Goal: Task Accomplishment & Management: Manage account settings

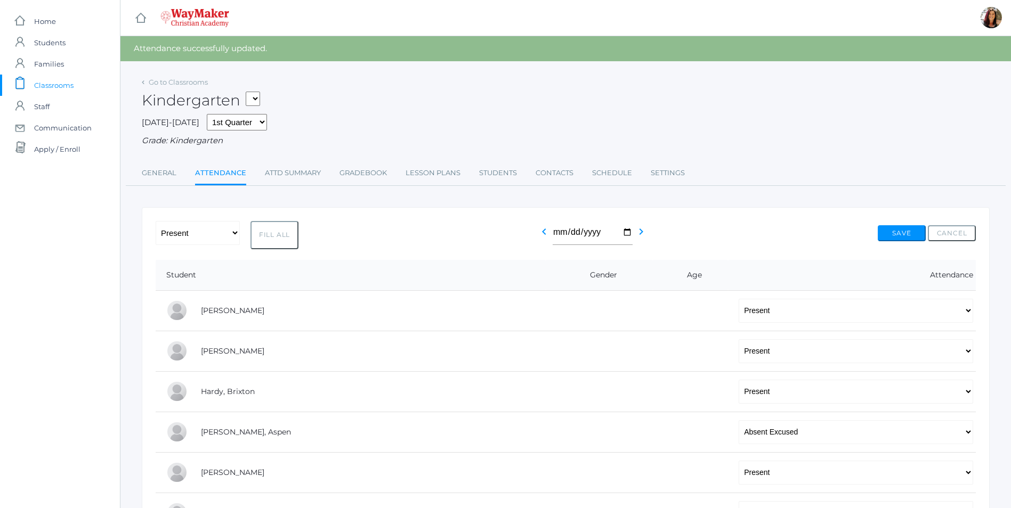
click at [53, 86] on span "Classrooms" at bounding box center [53, 85] width 39 height 21
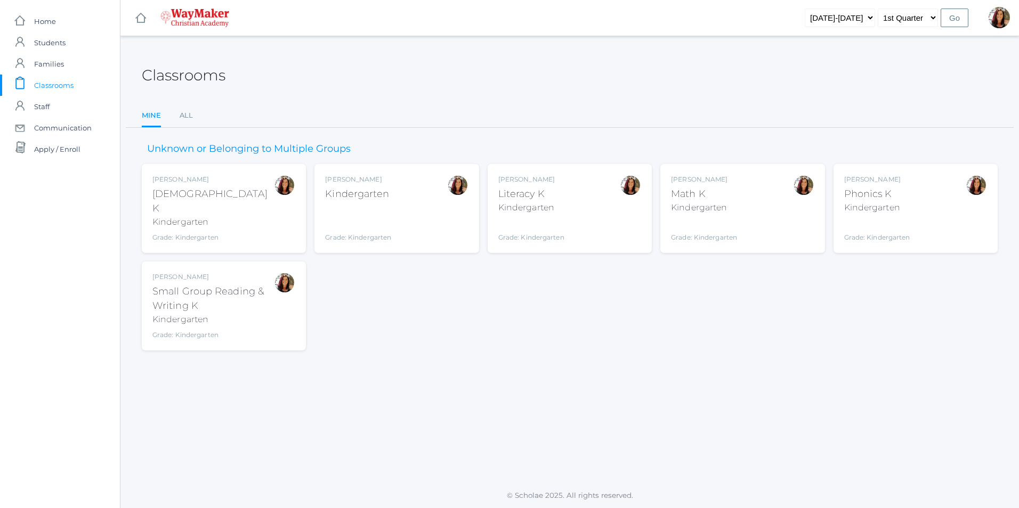
click at [411, 200] on div "Gina Pecor Kindergarten Grade: Kindergarten KINDER" at bounding box center [396, 209] width 143 height 68
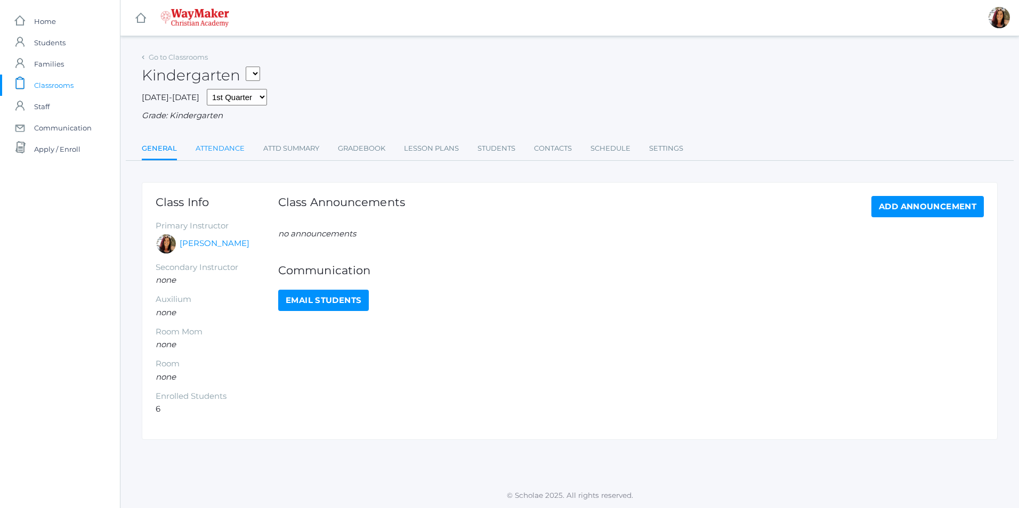
click at [233, 150] on link "Attendance" at bounding box center [220, 148] width 49 height 21
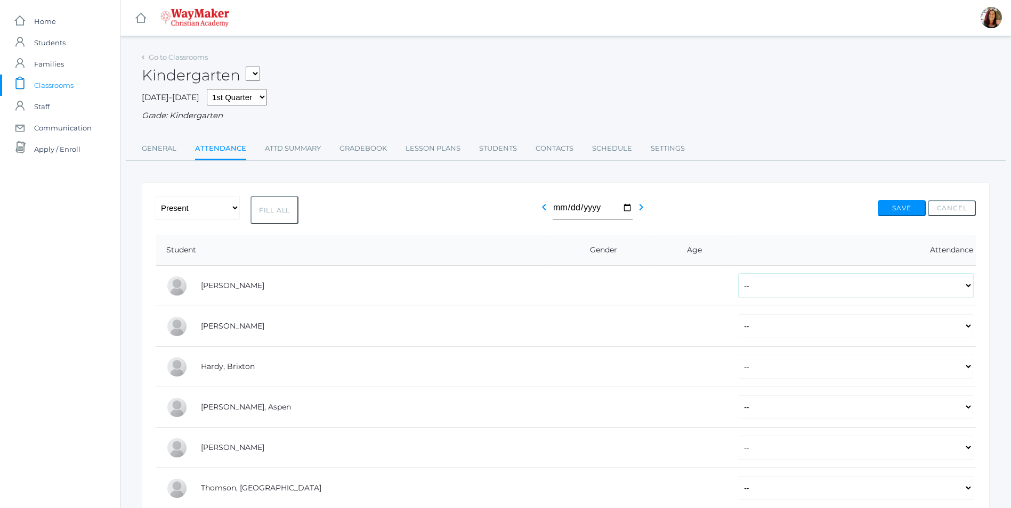
click at [970, 289] on select "-- Present Tardy Excused Tardy Unexcused Absent Excused Absent Unexcused" at bounding box center [855, 286] width 234 height 24
select select "P"
click at [738, 275] on select "-- Present Tardy Excused Tardy Unexcused Absent Excused Absent Unexcused" at bounding box center [855, 286] width 234 height 24
click at [966, 331] on select "-- Present Tardy Excused Tardy Unexcused Absent Excused Absent Unexcused" at bounding box center [855, 326] width 234 height 24
select select "P"
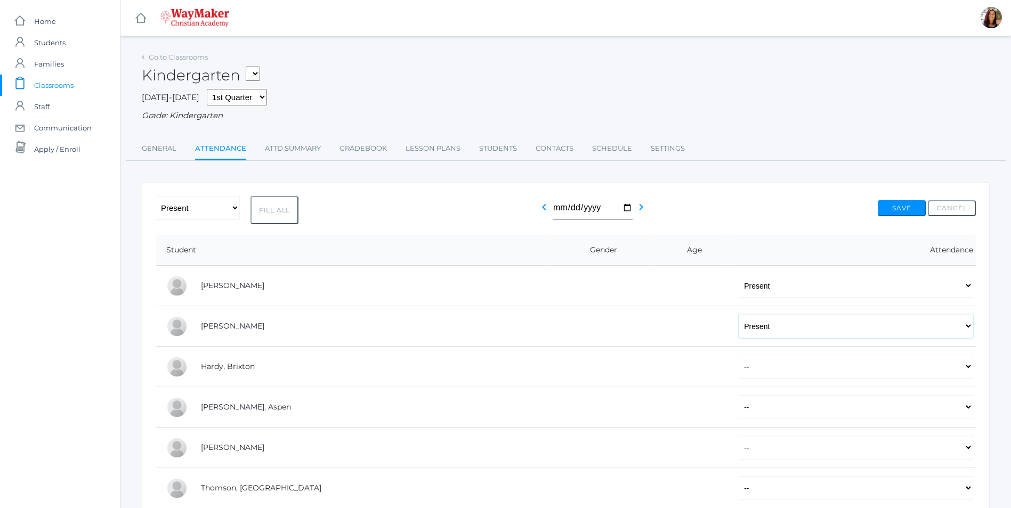
click at [738, 315] on select "-- Present Tardy Excused Tardy Unexcused Absent Excused Absent Unexcused" at bounding box center [855, 326] width 234 height 24
click at [968, 371] on select "-- Present Tardy Excused Tardy Unexcused Absent Excused Absent Unexcused" at bounding box center [855, 367] width 234 height 24
select select "P"
click at [738, 356] on select "-- Present Tardy Excused Tardy Unexcused Absent Excused Absent Unexcused" at bounding box center [855, 367] width 234 height 24
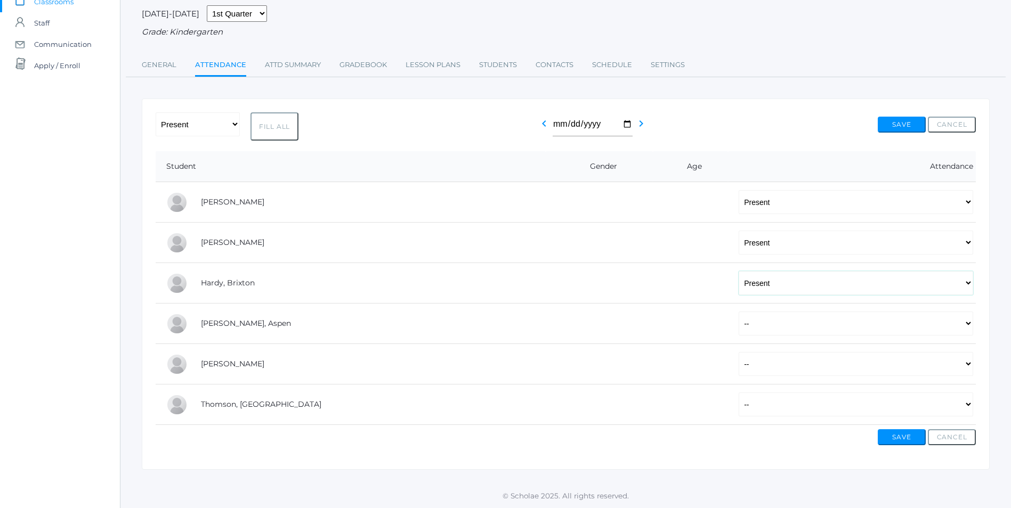
scroll to position [85, 0]
click at [964, 325] on select "-- Present Tardy Excused Tardy Unexcused Absent Excused Absent Unexcused" at bounding box center [855, 324] width 234 height 24
select select "P"
click at [738, 312] on select "-- Present Tardy Excused Tardy Unexcused Absent Excused Absent Unexcused" at bounding box center [855, 324] width 234 height 24
click at [969, 361] on select "-- Present Tardy Excused Tardy Unexcused Absent Excused Absent Unexcused" at bounding box center [855, 364] width 234 height 24
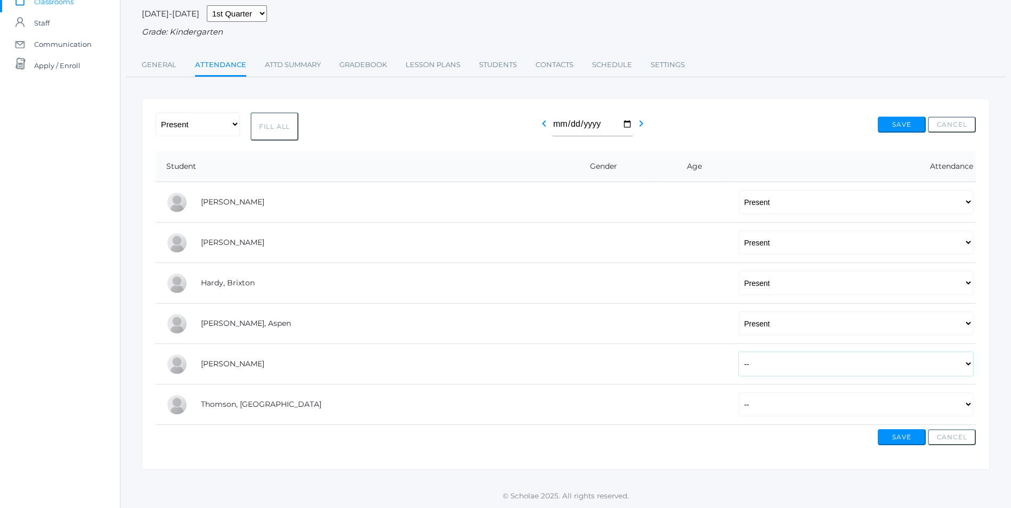
select select "P"
click at [738, 352] on select "-- Present Tardy Excused Tardy Unexcused Absent Excused Absent Unexcused" at bounding box center [855, 364] width 234 height 24
click at [966, 405] on select "-- Present Tardy Excused Tardy Unexcused Absent Excused Absent Unexcused" at bounding box center [855, 405] width 234 height 24
select select "P"
click at [738, 393] on select "-- Present Tardy Excused Tardy Unexcused Absent Excused Absent Unexcused" at bounding box center [855, 405] width 234 height 24
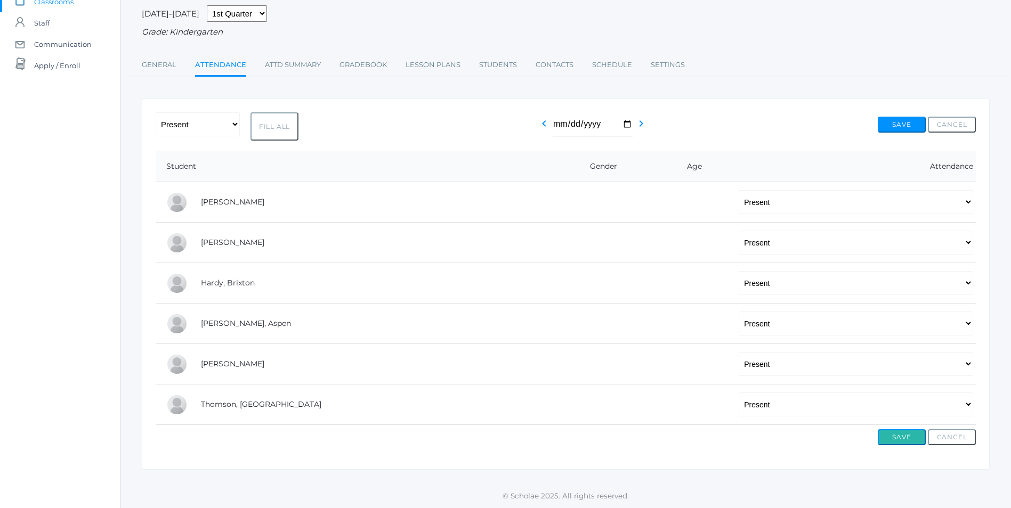
click at [903, 439] on button "Save" at bounding box center [902, 437] width 48 height 16
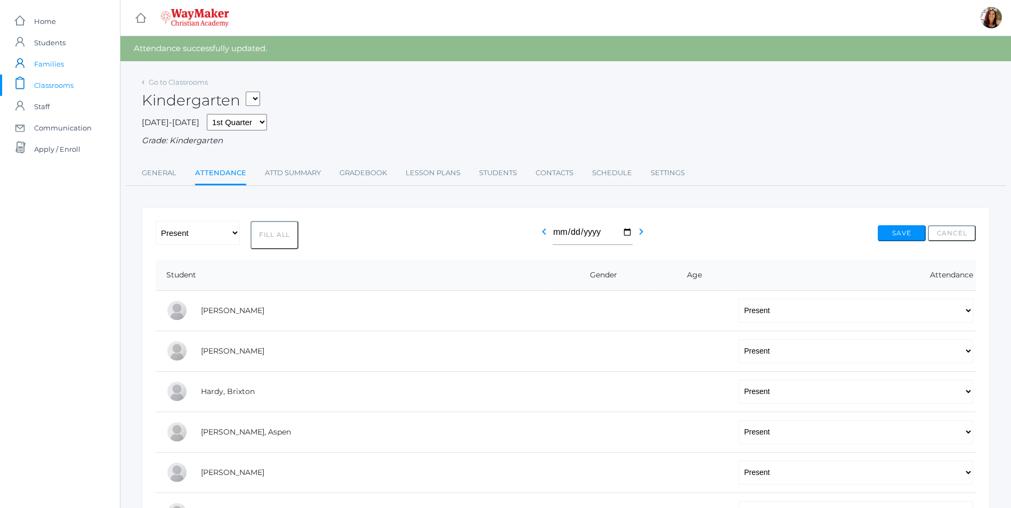
click at [43, 63] on span "Families" at bounding box center [49, 63] width 30 height 21
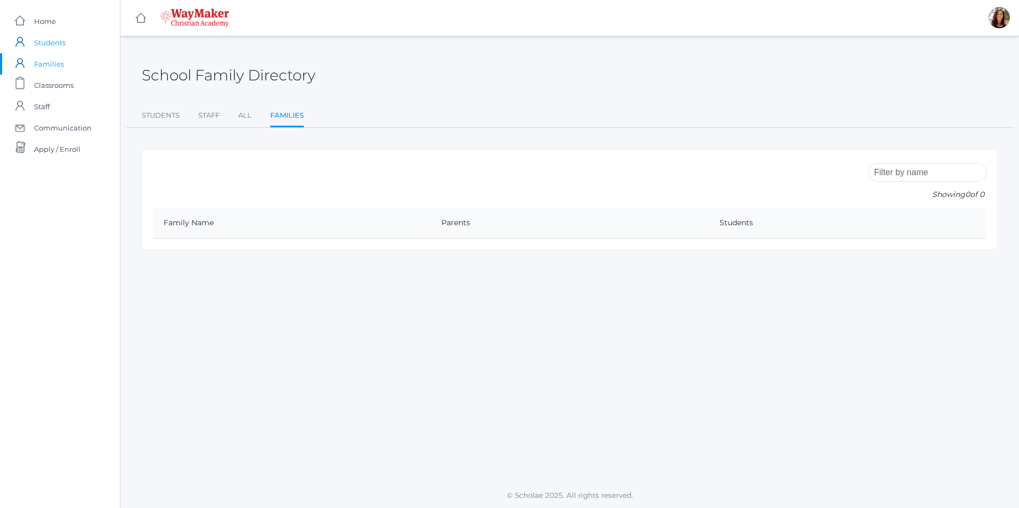
click at [51, 43] on span "Students" at bounding box center [49, 42] width 31 height 21
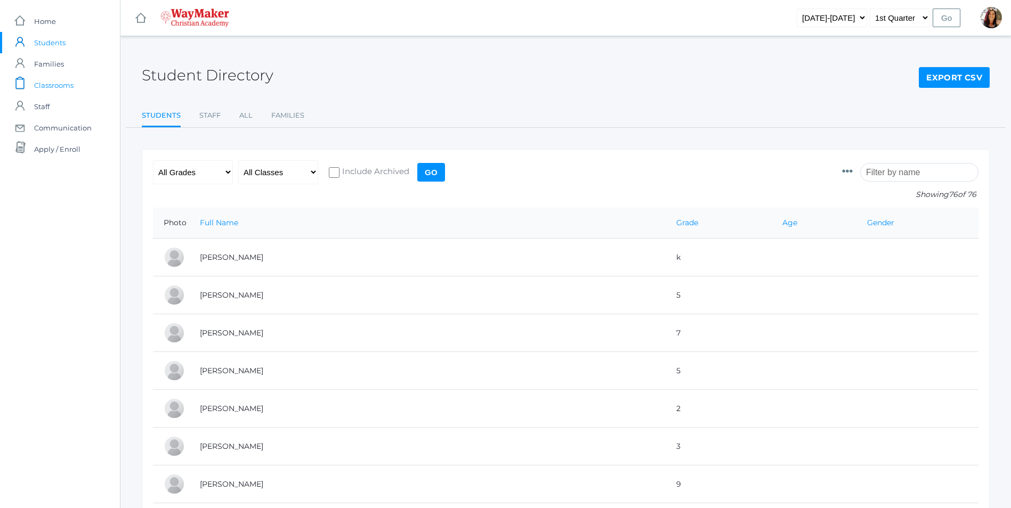
click at [56, 84] on span "Classrooms" at bounding box center [53, 85] width 39 height 21
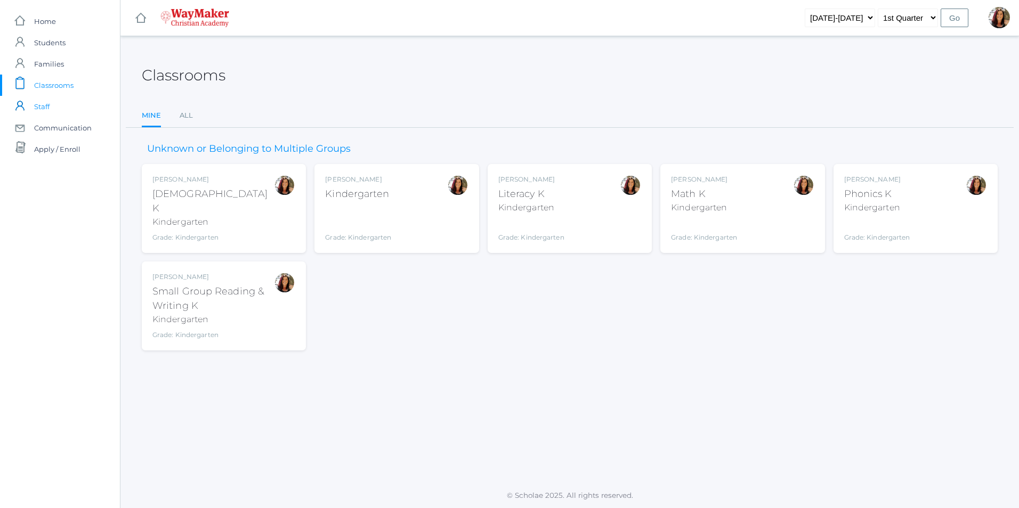
click at [48, 107] on span "Staff" at bounding box center [41, 106] width 15 height 21
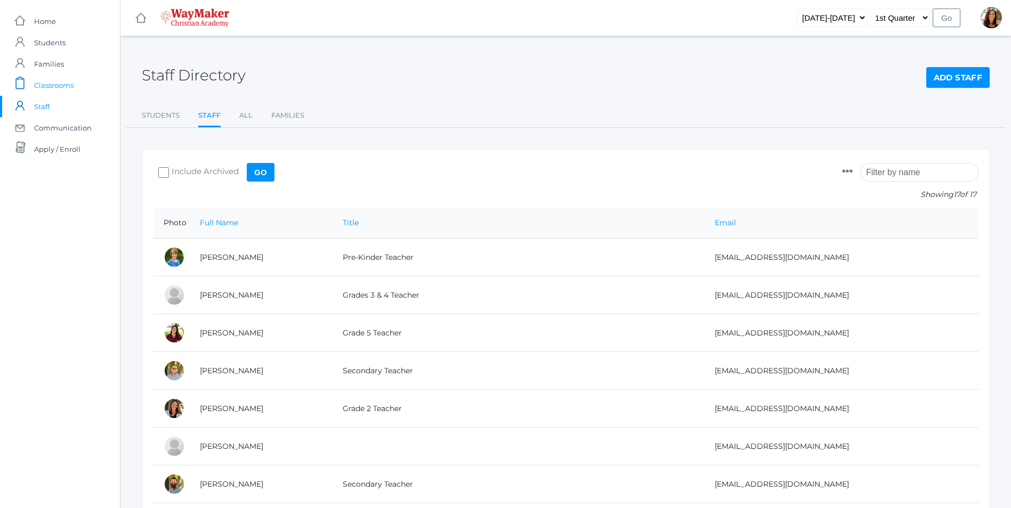
click at [53, 85] on span "Classrooms" at bounding box center [53, 85] width 39 height 21
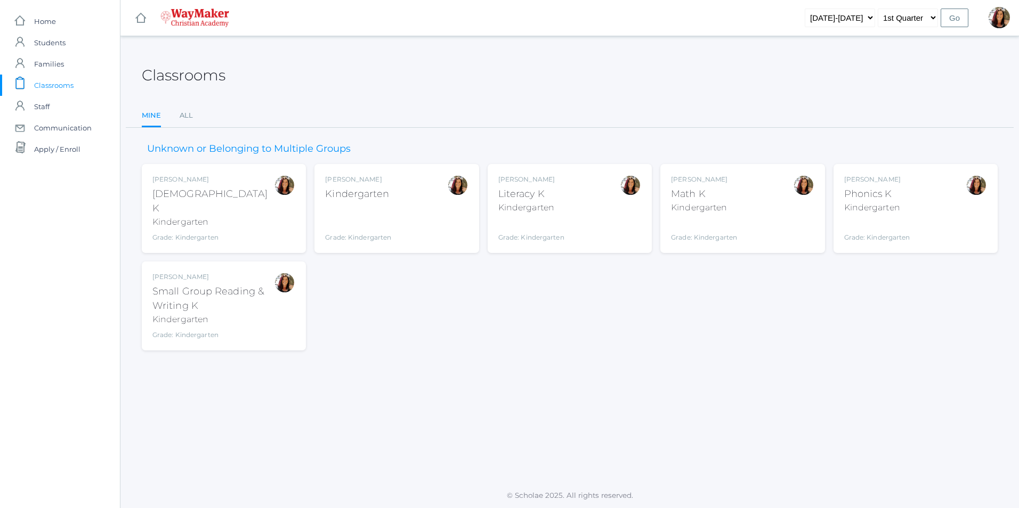
click at [181, 200] on div "Bible K" at bounding box center [212, 201] width 121 height 29
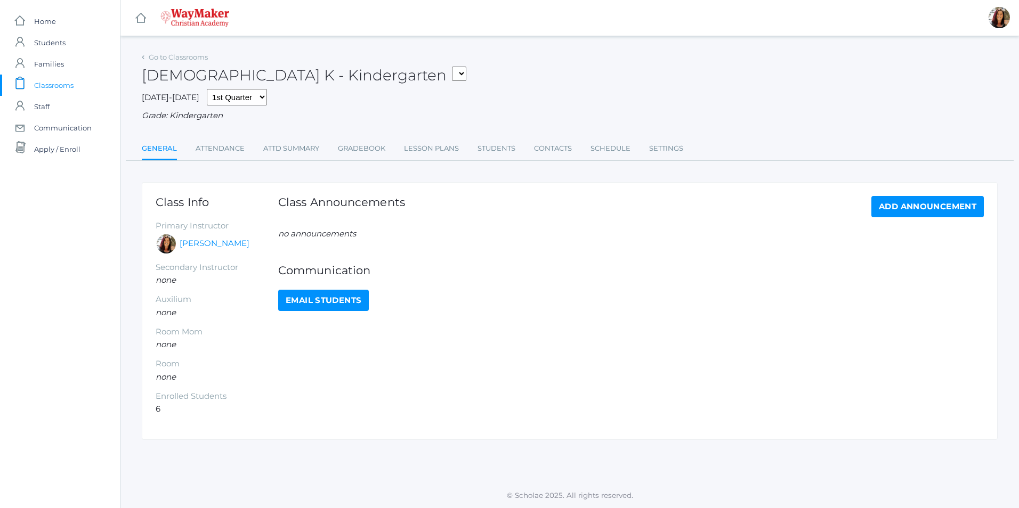
click at [452, 72] on select "KINDER - Small Group Reading & Writing K Kindergarten KINDER - Math K Kindergar…" at bounding box center [459, 74] width 14 height 14
click at [428, 152] on link "Lesson Plans" at bounding box center [431, 148] width 55 height 21
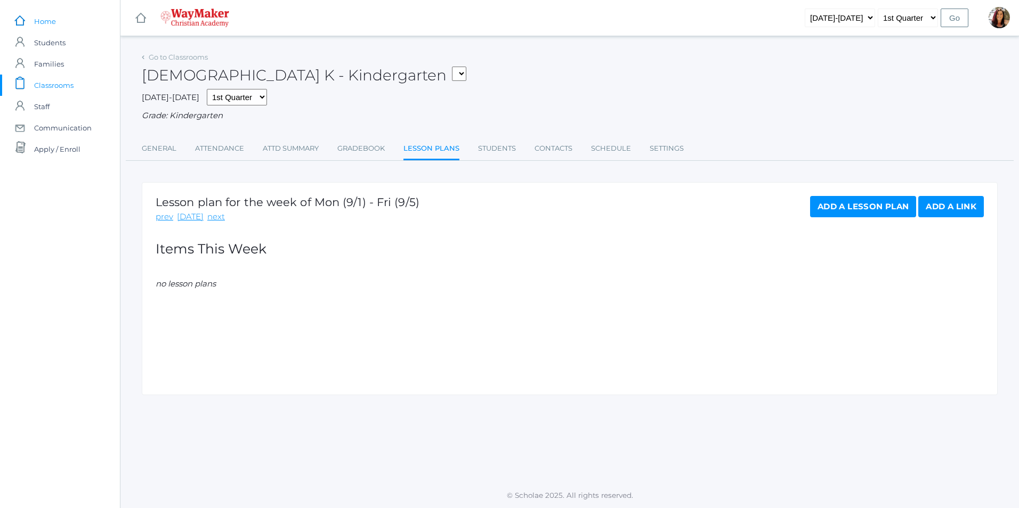
click at [55, 28] on span "Home" at bounding box center [45, 21] width 22 height 21
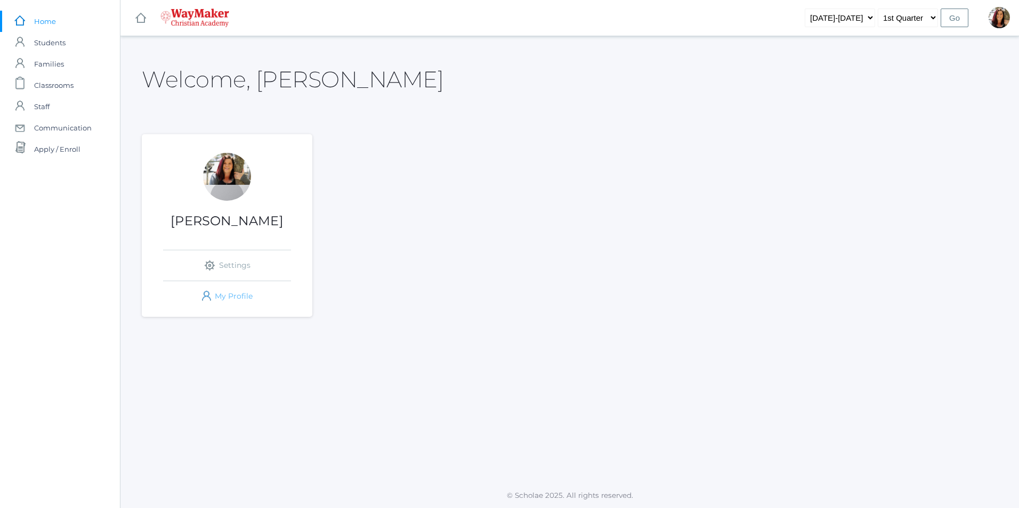
click at [225, 295] on link "icons/user/plain Created with Sketch. My Profile" at bounding box center [227, 296] width 128 height 30
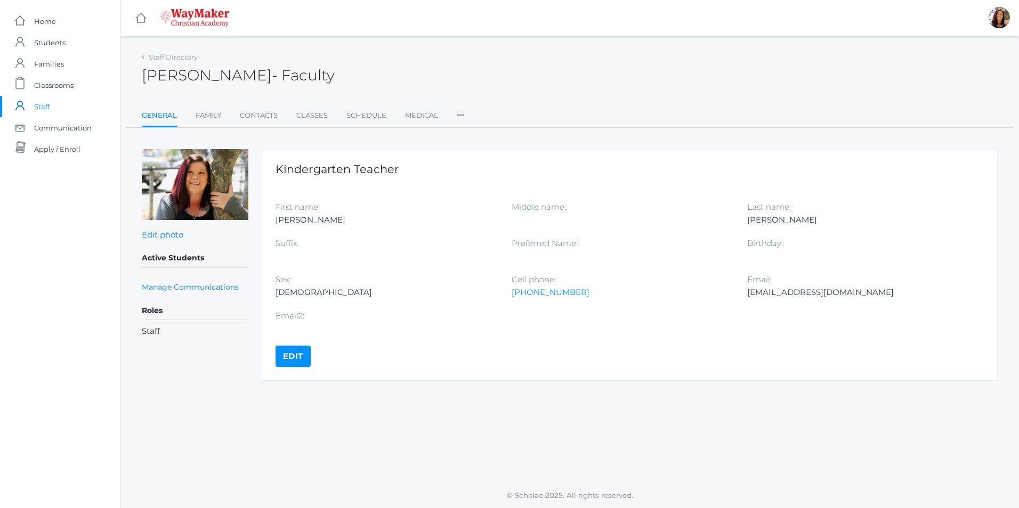
click at [290, 350] on link "Edit" at bounding box center [292, 356] width 35 height 21
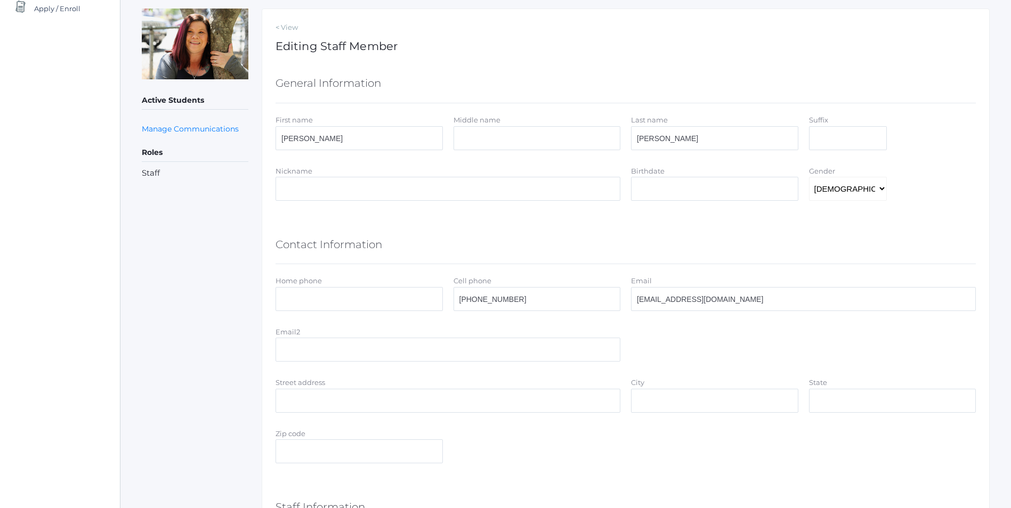
scroll to position [160, 0]
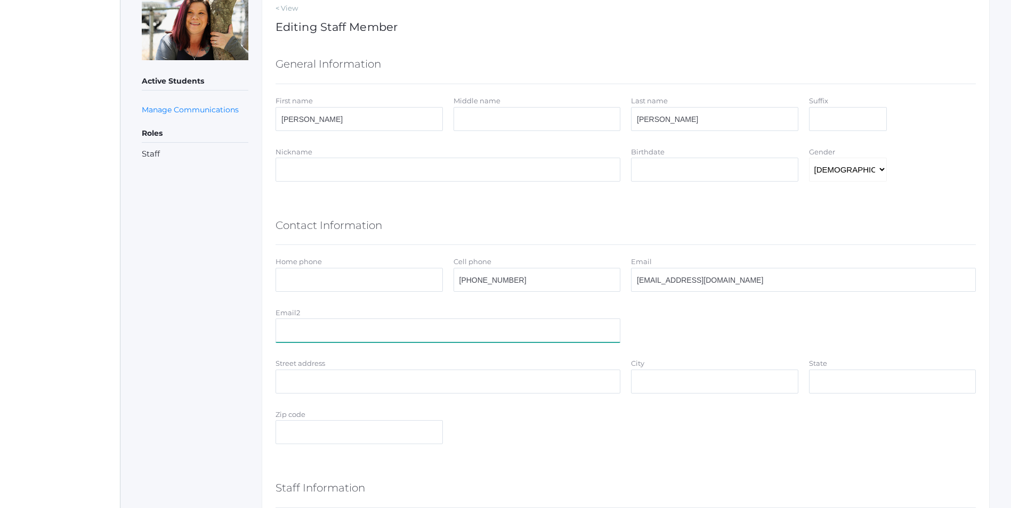
click at [306, 340] on input "Email2" at bounding box center [447, 331] width 345 height 24
type input "[EMAIL_ADDRESS][DOMAIN_NAME]"
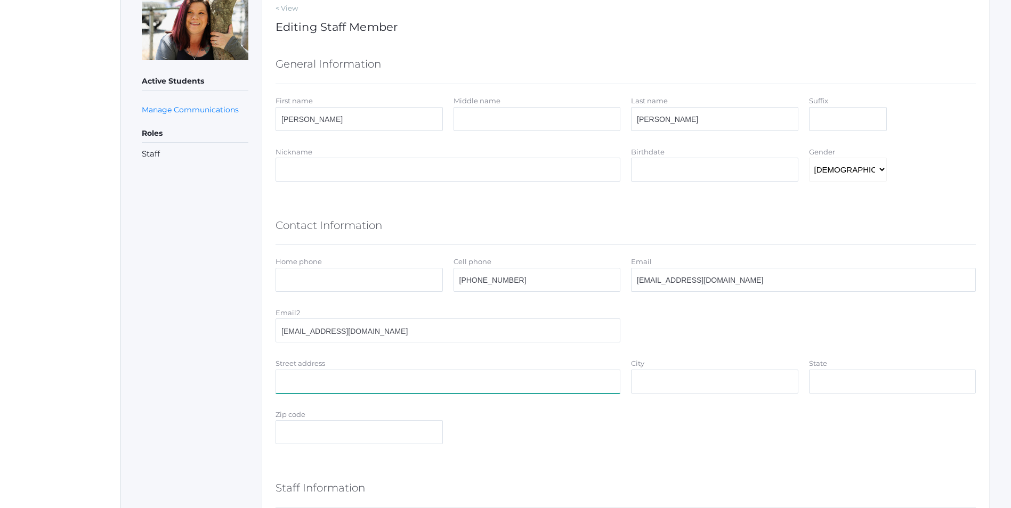
click at [303, 377] on input "Street address" at bounding box center [447, 382] width 345 height 24
type input "1140 W. Palouse Drive"
click at [688, 392] on input "City" at bounding box center [714, 382] width 167 height 24
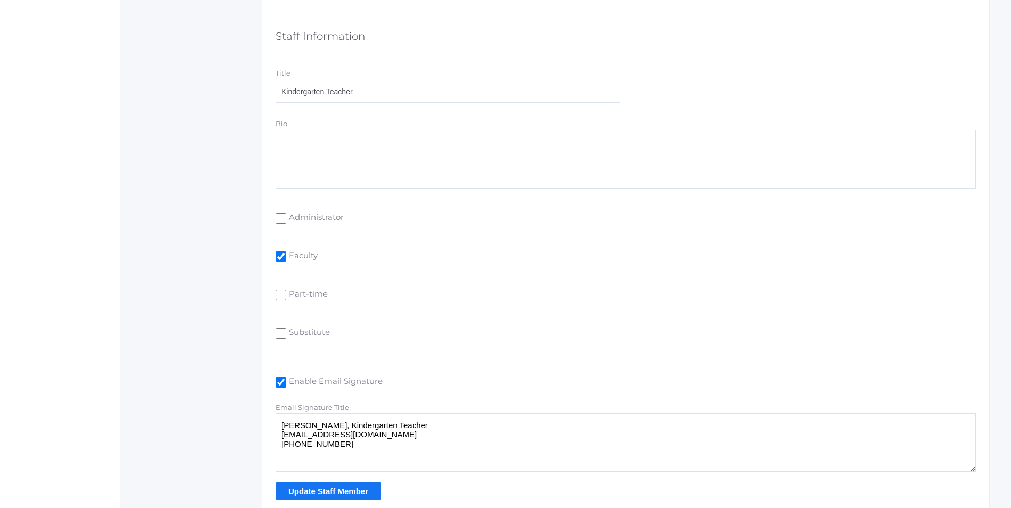
scroll to position [656, 0]
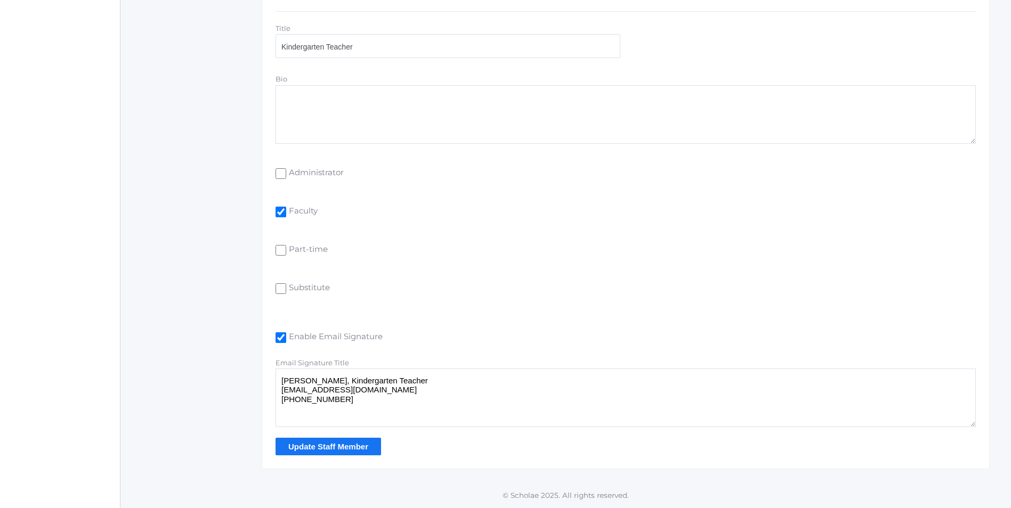
click at [356, 445] on input "Update Staff Member" at bounding box center [327, 447] width 105 height 18
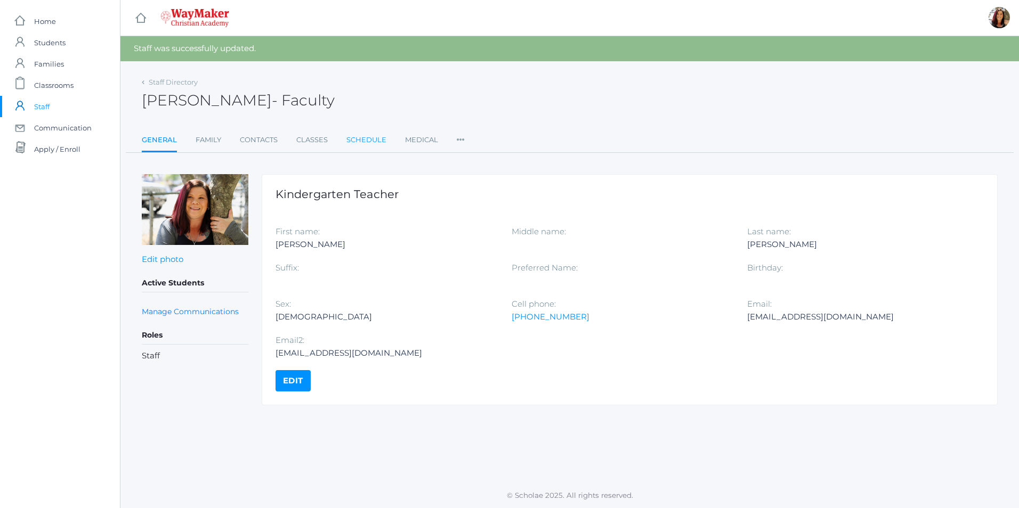
click at [362, 142] on link "Schedule" at bounding box center [366, 139] width 40 height 21
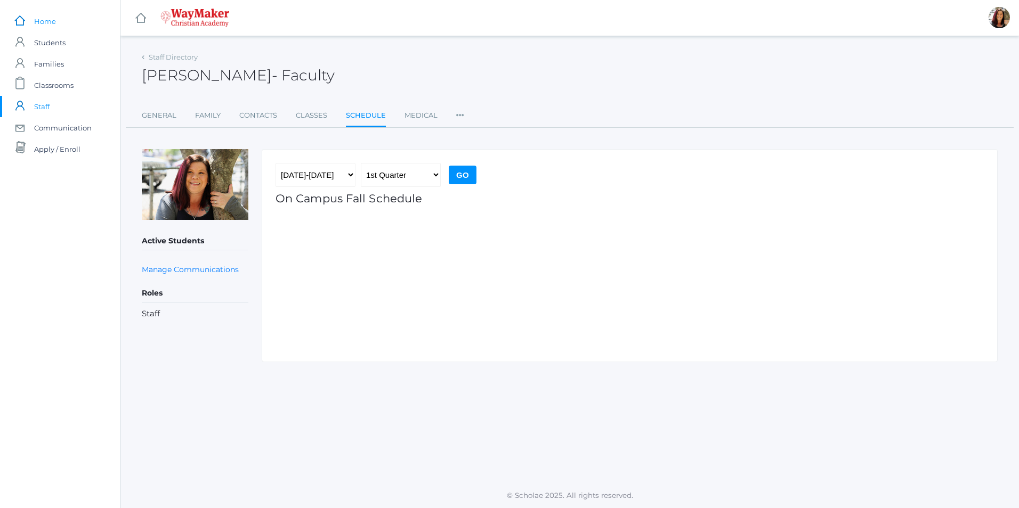
click at [52, 20] on span "Home" at bounding box center [45, 21] width 22 height 21
